Goal: Find specific page/section: Find specific page/section

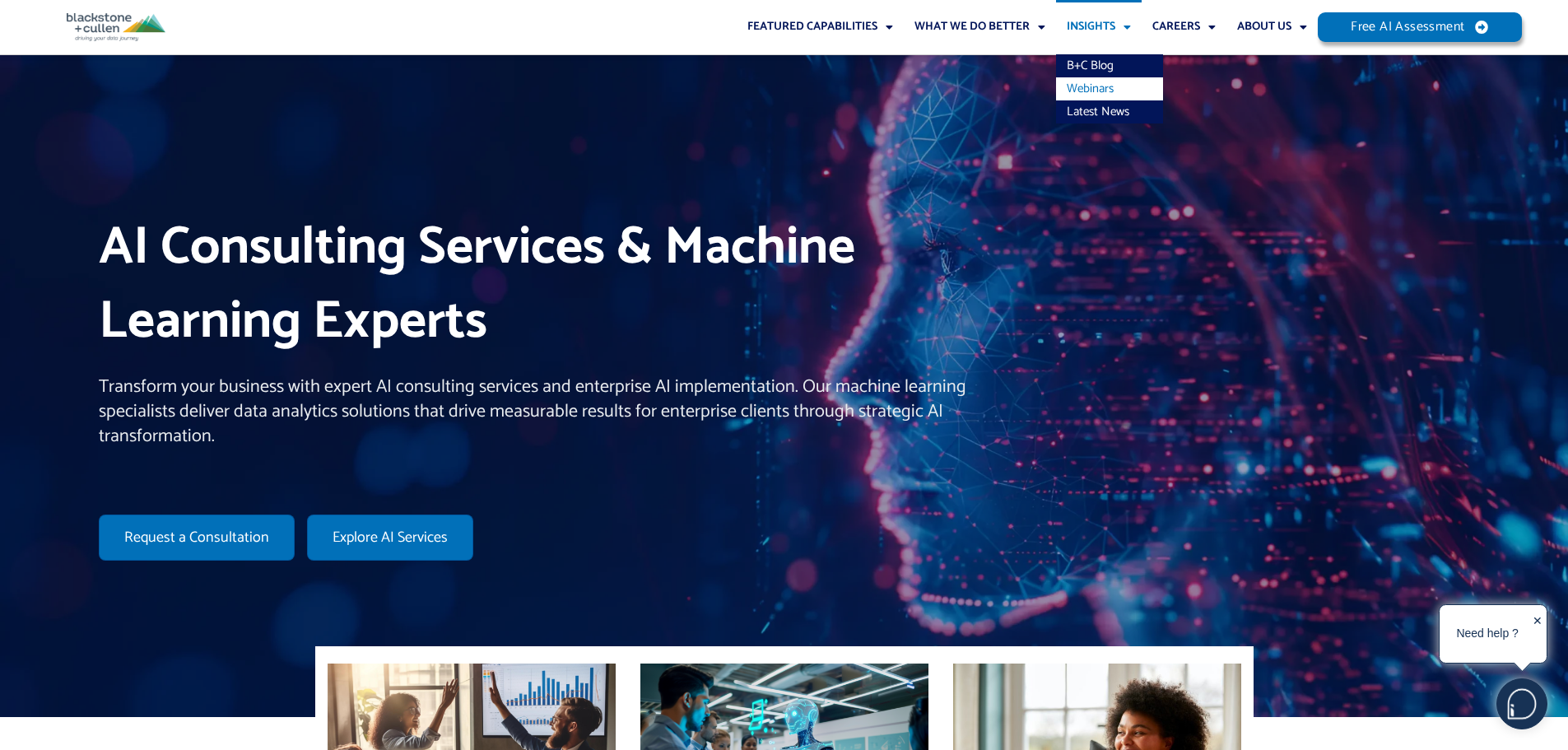
click at [1107, 91] on link "Webinars" at bounding box center [1110, 89] width 107 height 23
